Goal: Navigation & Orientation: Find specific page/section

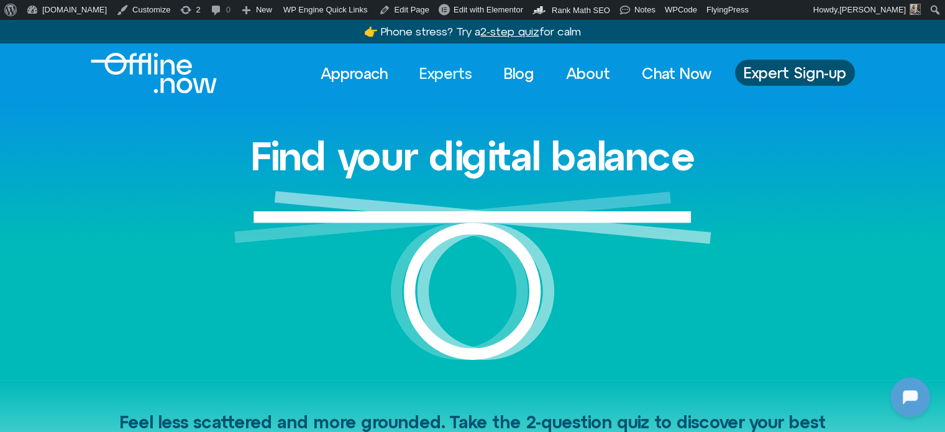
click at [424, 78] on link "Experts" at bounding box center [445, 73] width 75 height 27
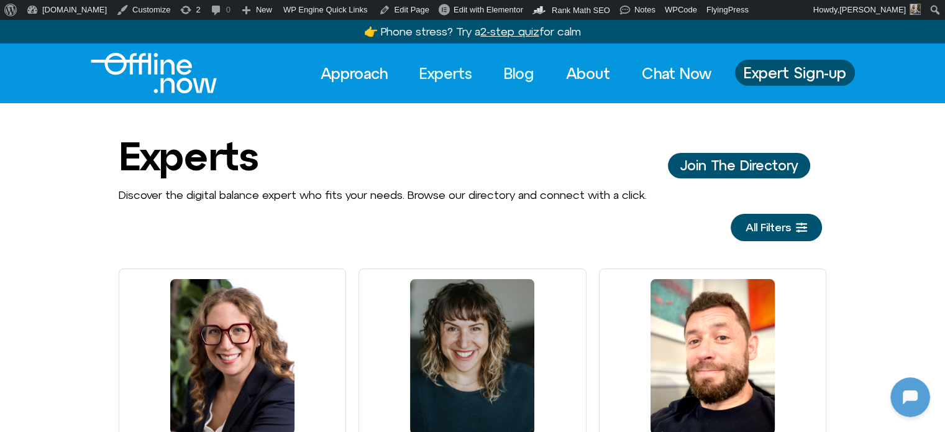
click at [517, 75] on link "Blog" at bounding box center [519, 73] width 53 height 27
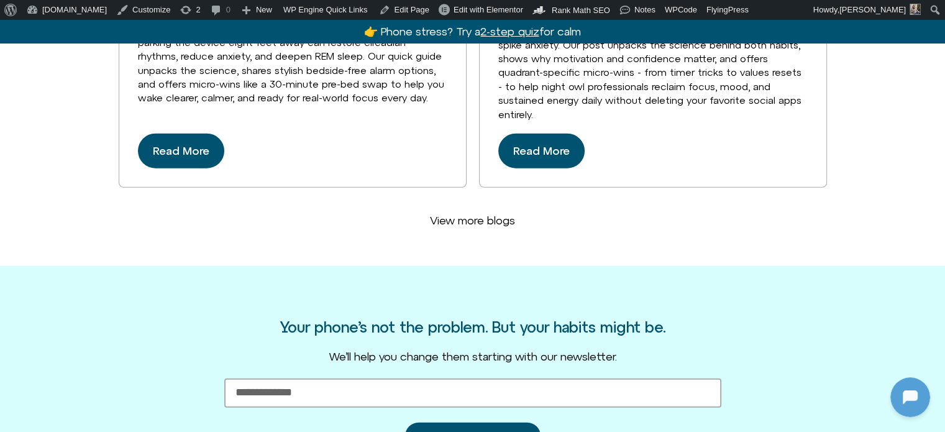
scroll to position [3699, 0]
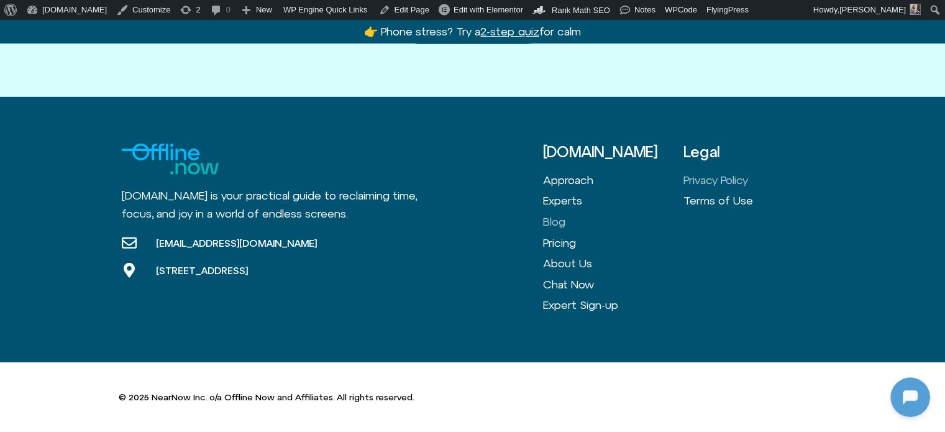
click at [718, 181] on link "Privacy Policy" at bounding box center [754, 180] width 140 height 21
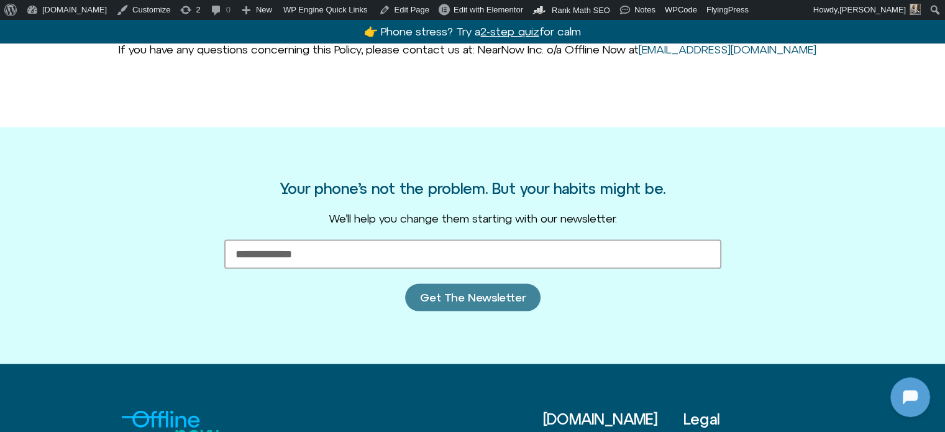
scroll to position [2765, 0]
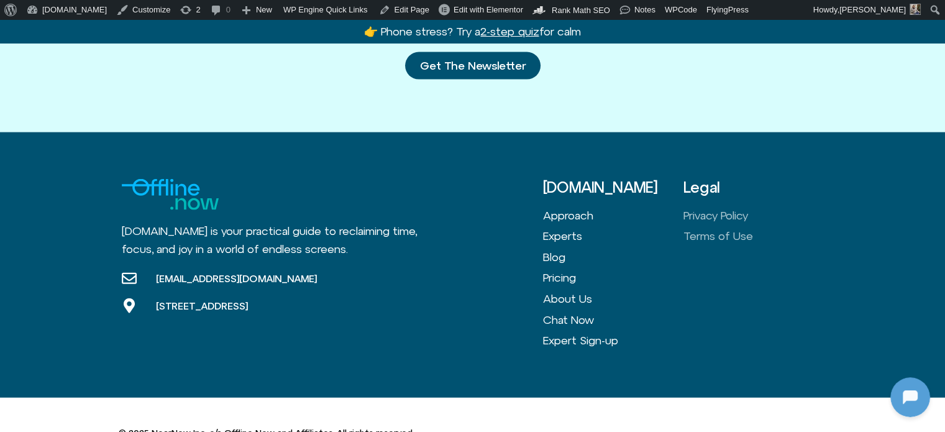
click at [695, 247] on link "Terms of Use" at bounding box center [754, 236] width 140 height 21
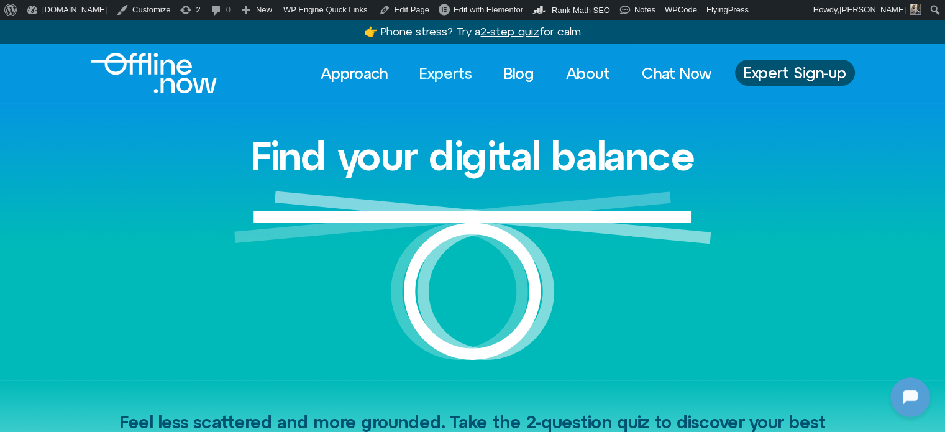
click at [450, 74] on link "Experts" at bounding box center [445, 73] width 75 height 27
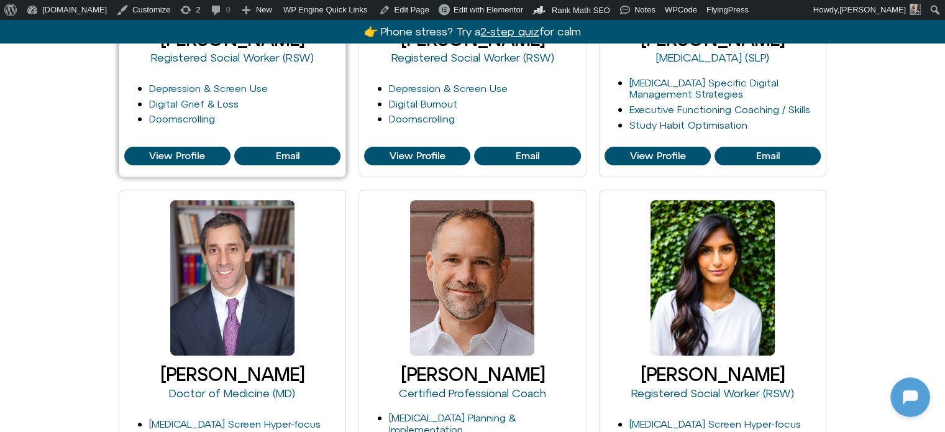
scroll to position [497, 0]
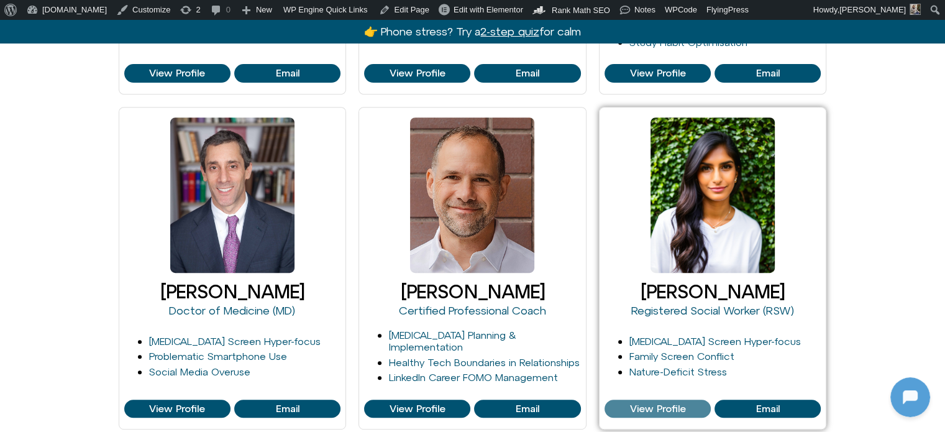
click at [649, 409] on span "View Profile" at bounding box center [658, 408] width 56 height 11
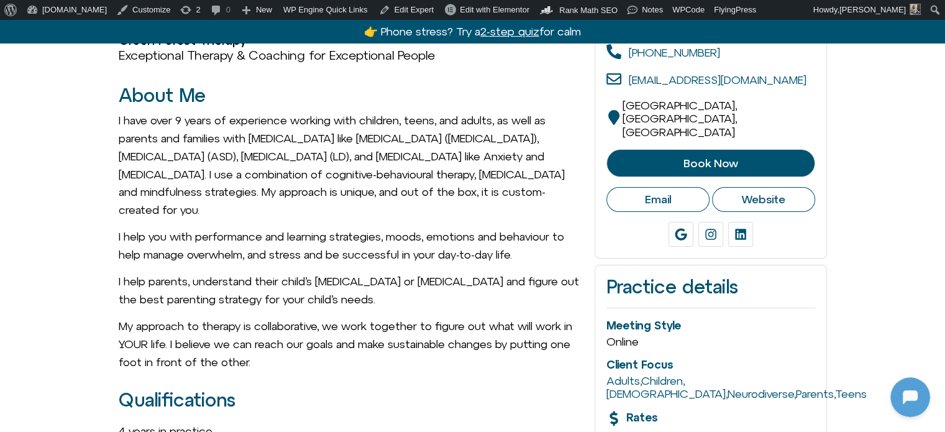
scroll to position [311, 0]
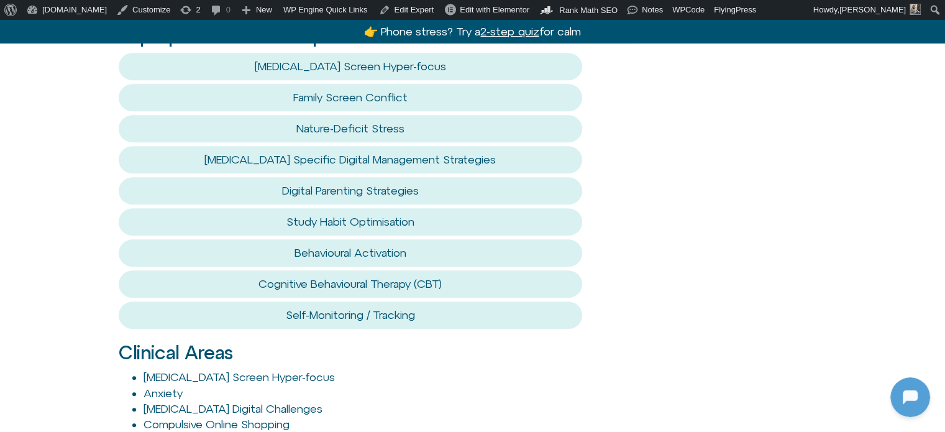
scroll to position [994, 0]
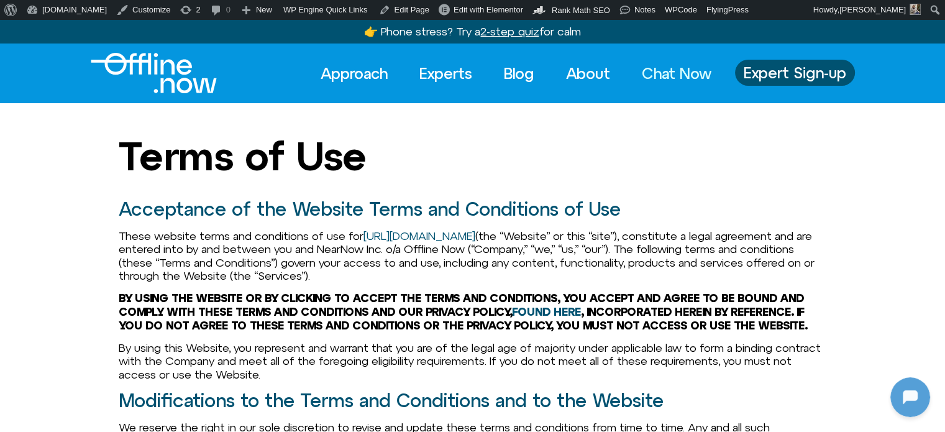
click at [681, 73] on link "Chat Now" at bounding box center [677, 73] width 92 height 27
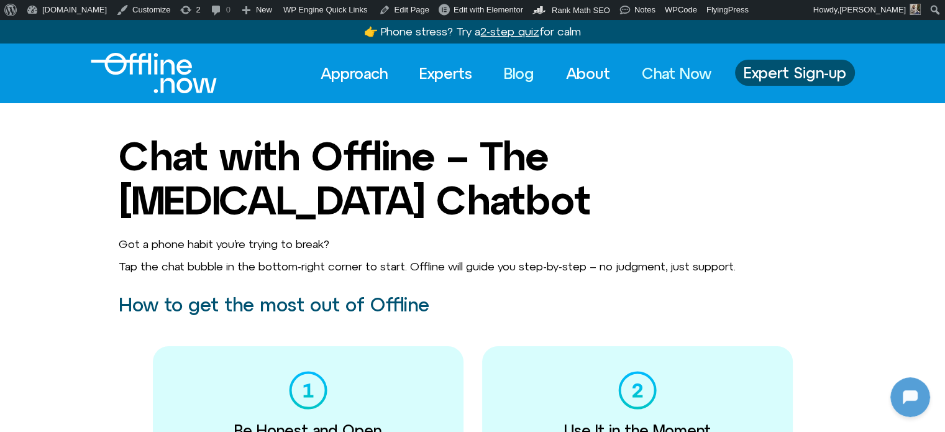
click at [518, 71] on link "Blog" at bounding box center [519, 73] width 53 height 27
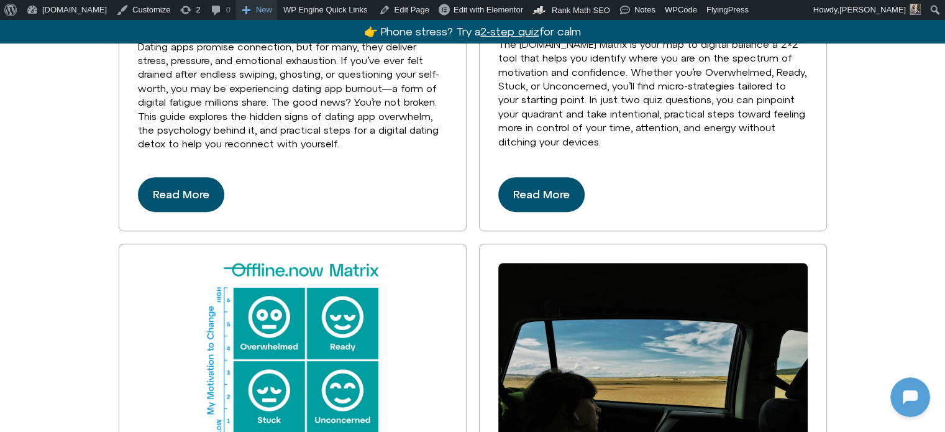
scroll to position [497, 0]
